Goal: Go to known website: Access a specific website the user already knows

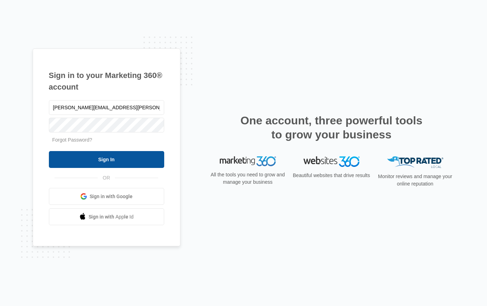
type input "[PERSON_NAME][EMAIL_ADDRESS][PERSON_NAME][DOMAIN_NAME]"
click at [49, 151] on input "Sign In" at bounding box center [106, 159] width 115 height 17
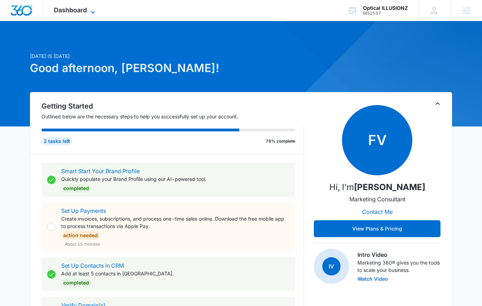
click at [93, 12] on icon at bounding box center [93, 12] width 8 height 8
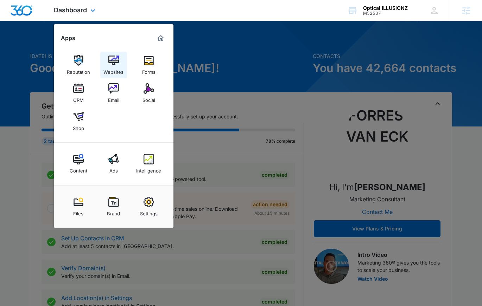
click at [114, 59] on img at bounding box center [113, 60] width 11 height 11
